Goal: Information Seeking & Learning: Find specific fact

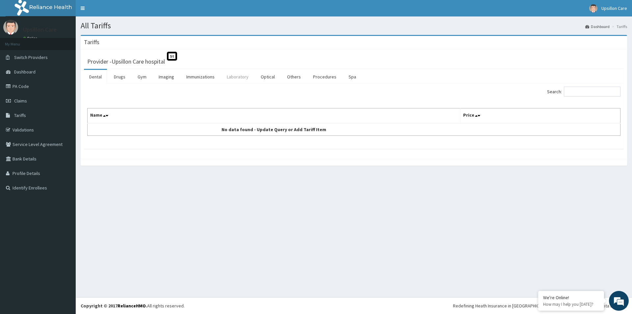
click at [242, 77] on link "Laboratory" at bounding box center [238, 77] width 32 height 14
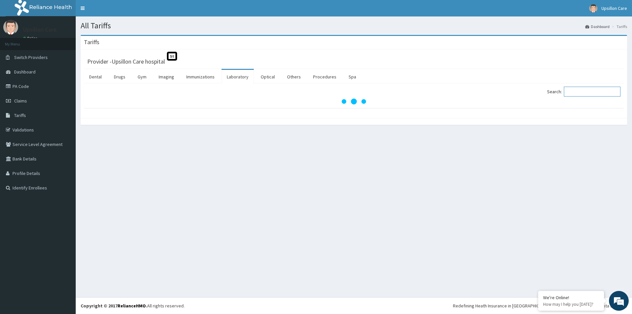
click at [582, 88] on input "Search:" at bounding box center [592, 92] width 57 height 10
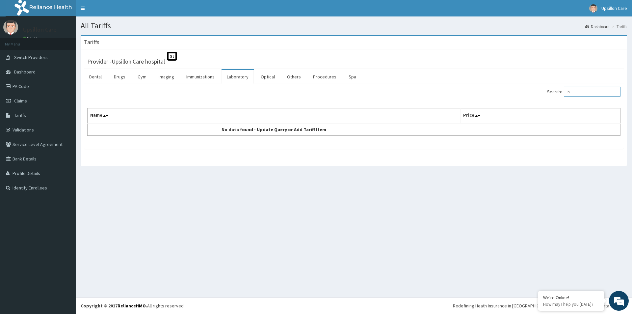
type input "h"
click at [596, 91] on input "H PYLORI" at bounding box center [592, 92] width 57 height 10
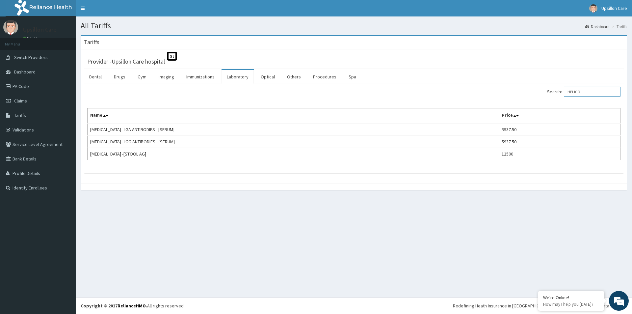
type input "HELICO"
click at [412, 206] on div "All Tariffs Dashboard Tariffs [GEOGRAPHIC_DATA] Provider - Upsillon Care hospit…" at bounding box center [354, 156] width 556 height 281
